Goal: Contribute content: Contribute content

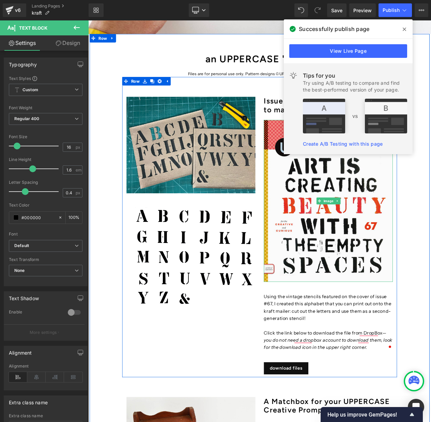
click at [355, 256] on img at bounding box center [376, 237] width 155 height 194
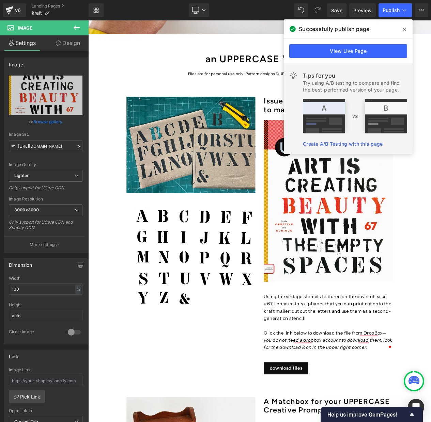
click at [404, 28] on icon at bounding box center [403, 29] width 3 height 5
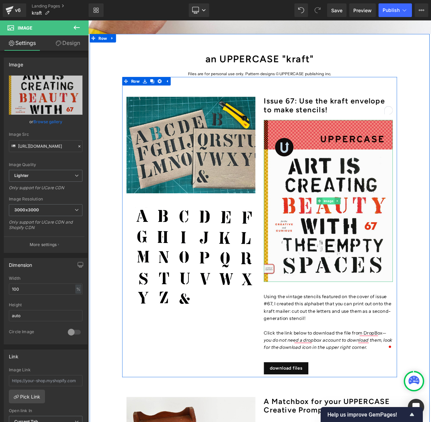
click at [372, 235] on span "Image" at bounding box center [376, 237] width 15 height 8
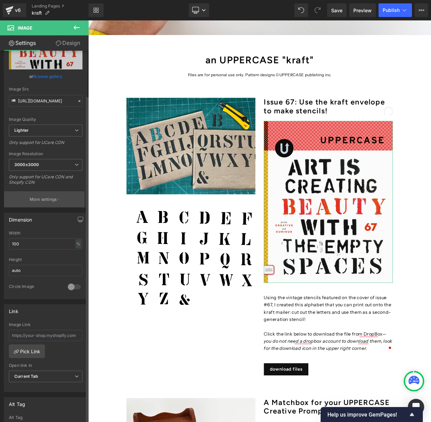
scroll to position [68, 0]
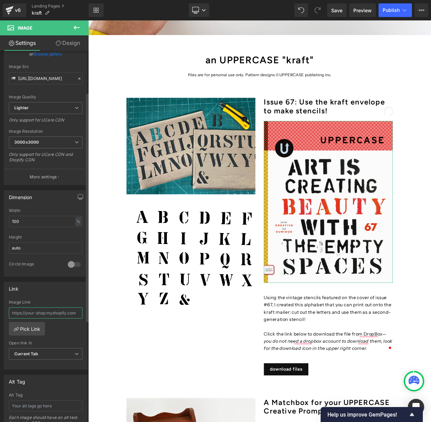
click at [37, 313] on input "text" at bounding box center [46, 312] width 74 height 11
paste input "[URL][DOMAIN_NAME]"
type input "[URL][DOMAIN_NAME]"
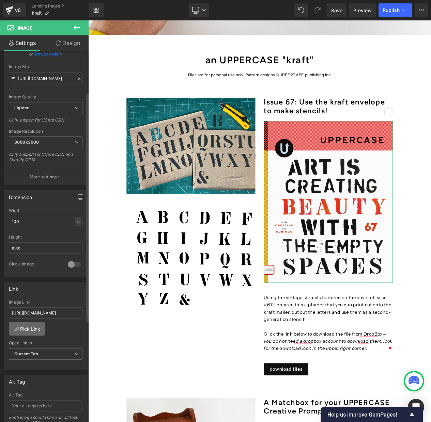
click at [32, 329] on link "Pick Link" at bounding box center [27, 329] width 36 height 14
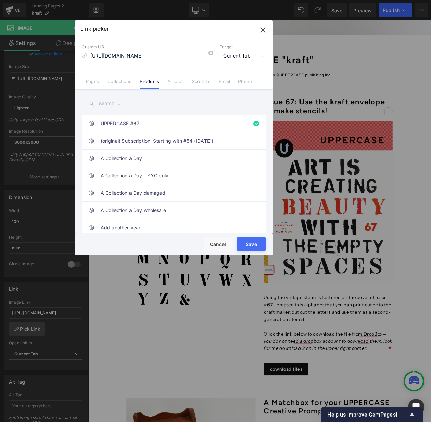
click at [241, 55] on span "Current Tab" at bounding box center [243, 56] width 46 height 13
click at [234, 78] on li "New Tab" at bounding box center [242, 81] width 53 height 12
click at [252, 242] on button "Save" at bounding box center [251, 244] width 29 height 14
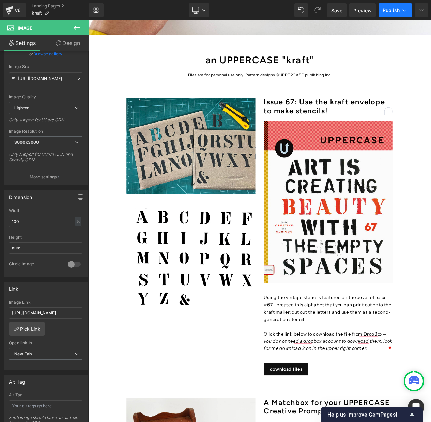
click at [390, 9] on span "Publish" at bounding box center [390, 9] width 17 height 5
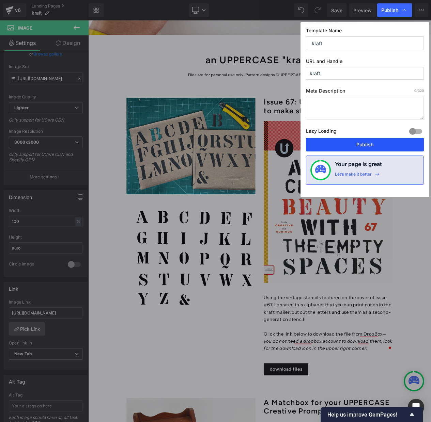
click at [372, 142] on button "Publish" at bounding box center [365, 145] width 118 height 14
